Goal: Check status: Check status

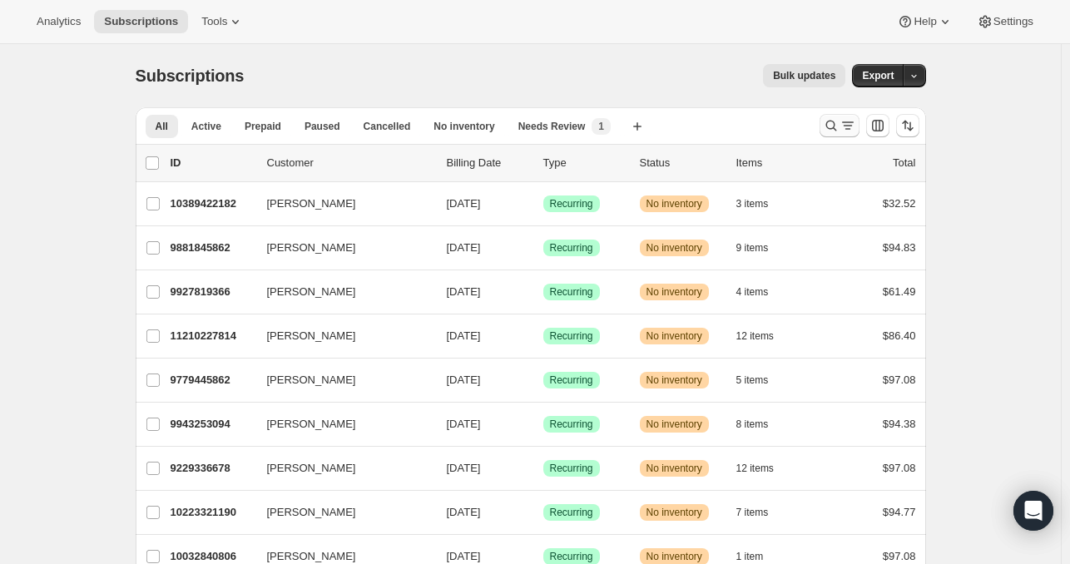
click at [840, 127] on icon "Search and filter results" at bounding box center [831, 125] width 17 height 17
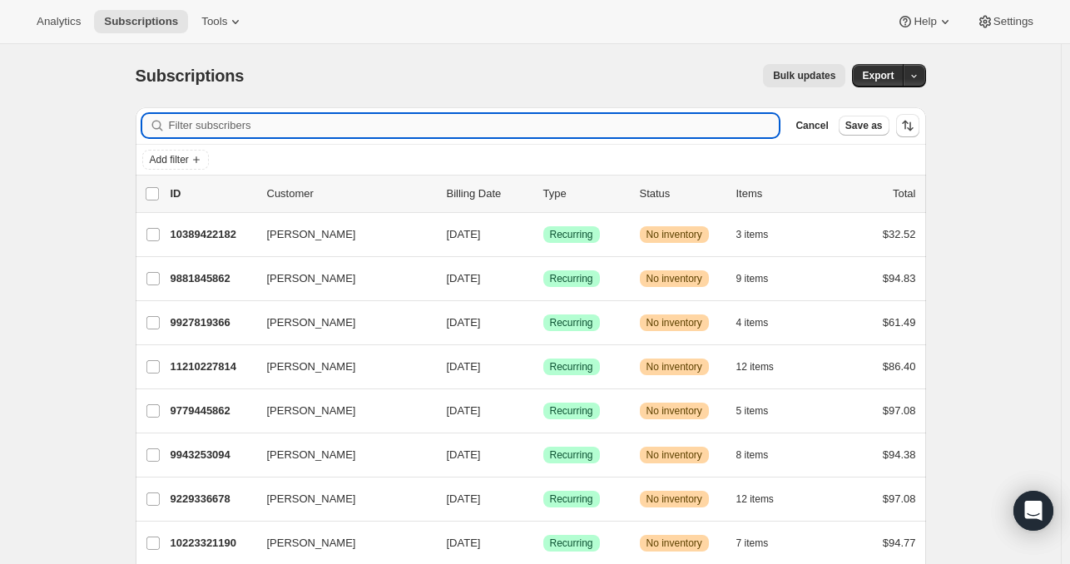
click at [747, 135] on input "Filter subscribers" at bounding box center [474, 125] width 611 height 23
paste input "[EMAIL_ADDRESS][DOMAIN_NAME]"
type input "[EMAIL_ADDRESS][DOMAIN_NAME]"
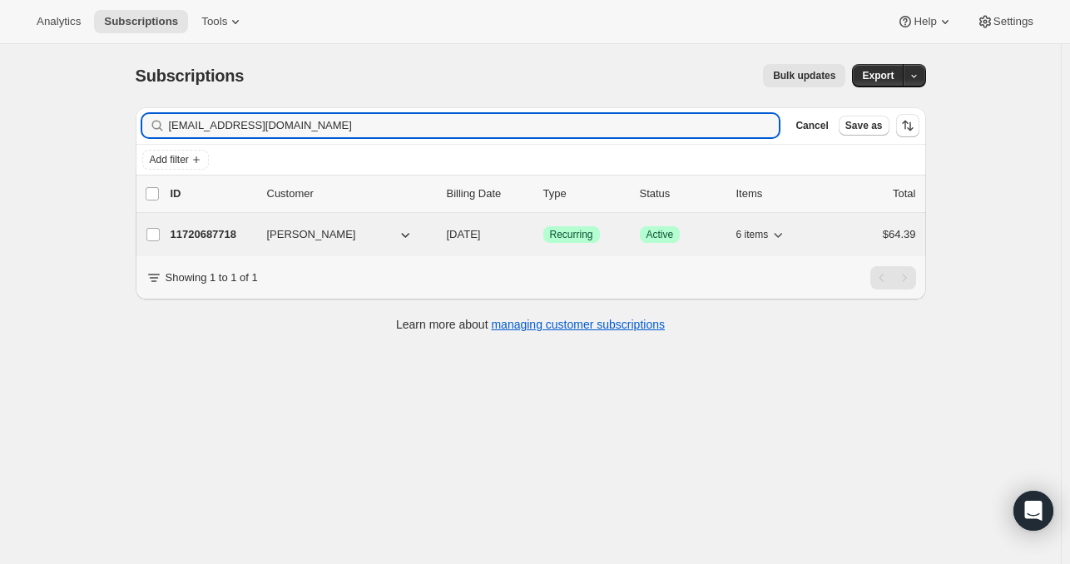
click at [188, 226] on p "11720687718" at bounding box center [212, 234] width 83 height 17
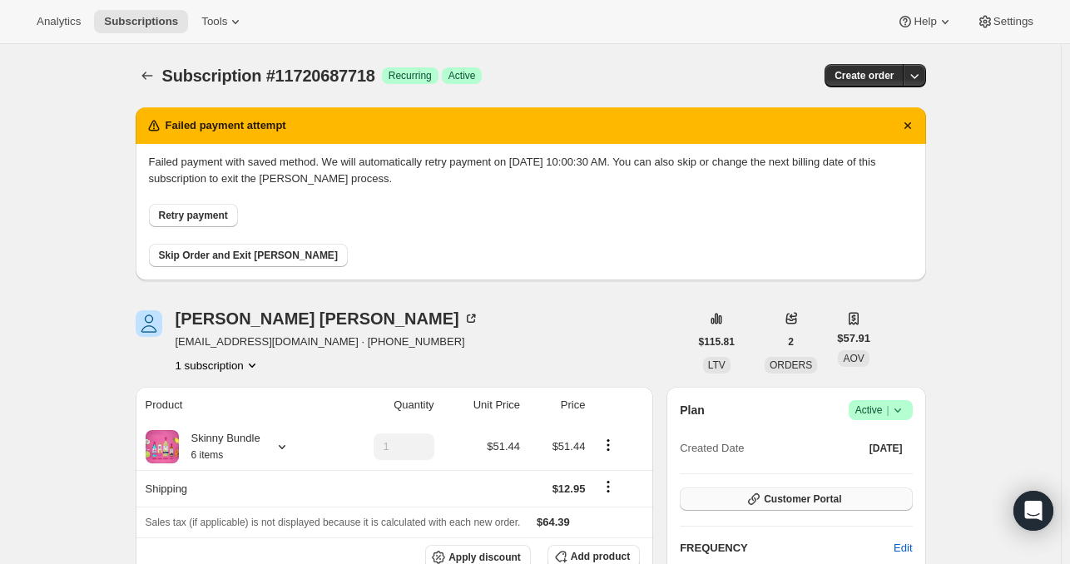
click at [806, 499] on span "Customer Portal" at bounding box center [802, 499] width 77 height 13
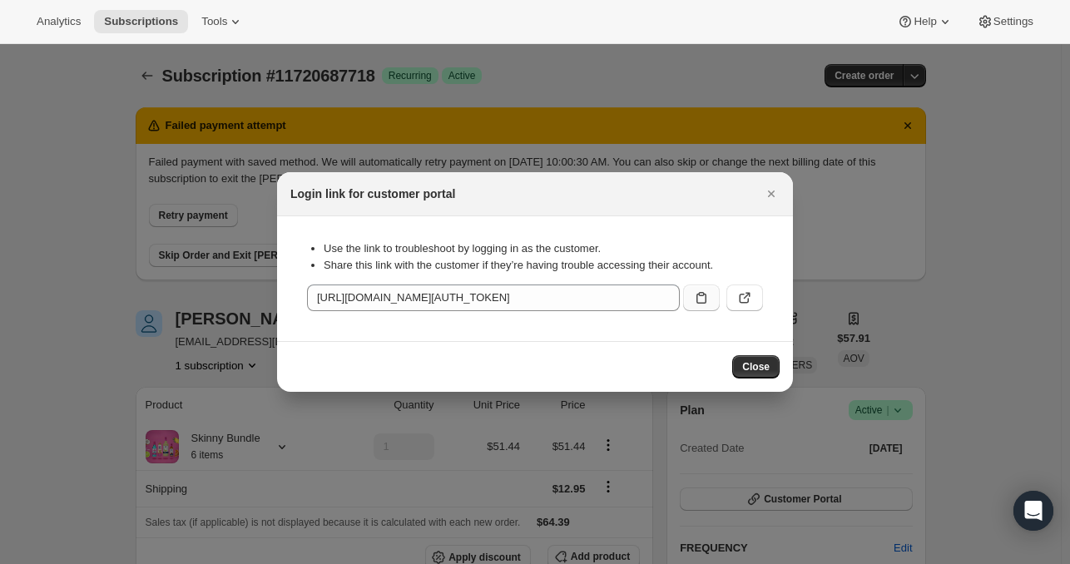
click at [692, 303] on button ":rcb:" at bounding box center [701, 298] width 37 height 27
